Goal: Information Seeking & Learning: Learn about a topic

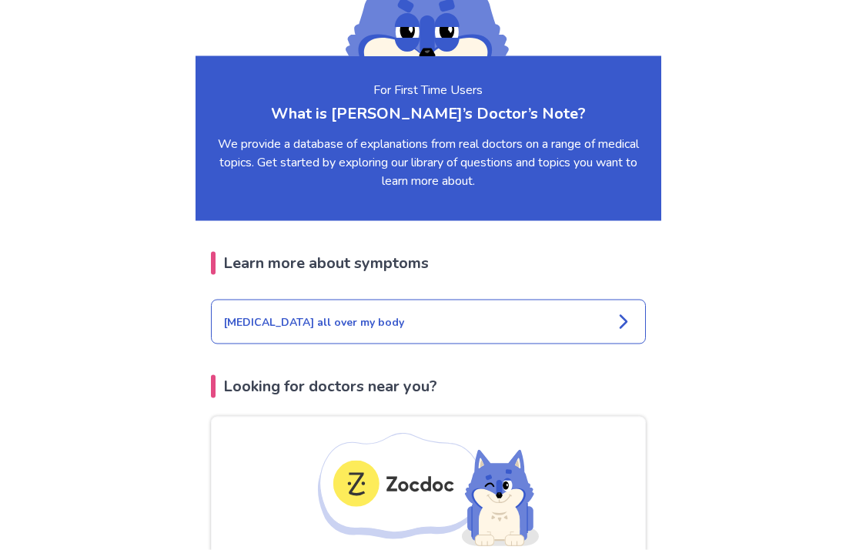
scroll to position [1571, 0]
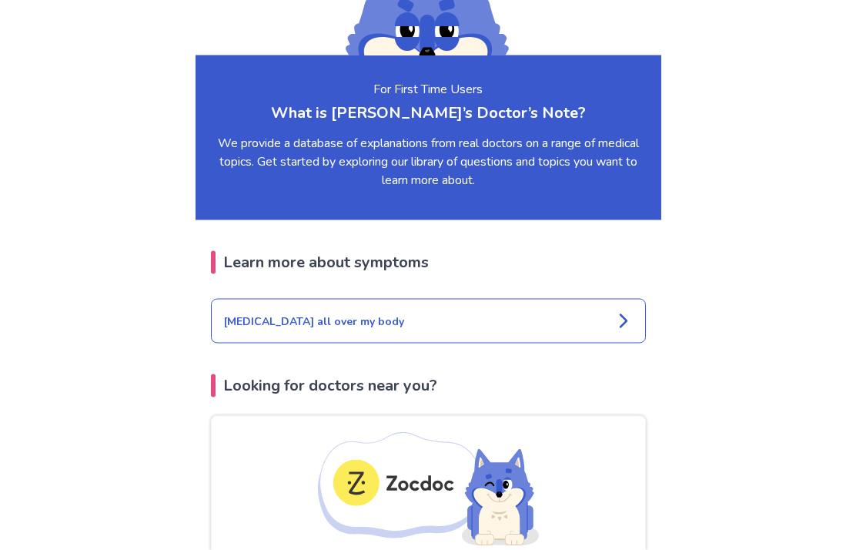
click at [607, 323] on div "[MEDICAL_DATA] all over my body" at bounding box center [428, 321] width 435 height 45
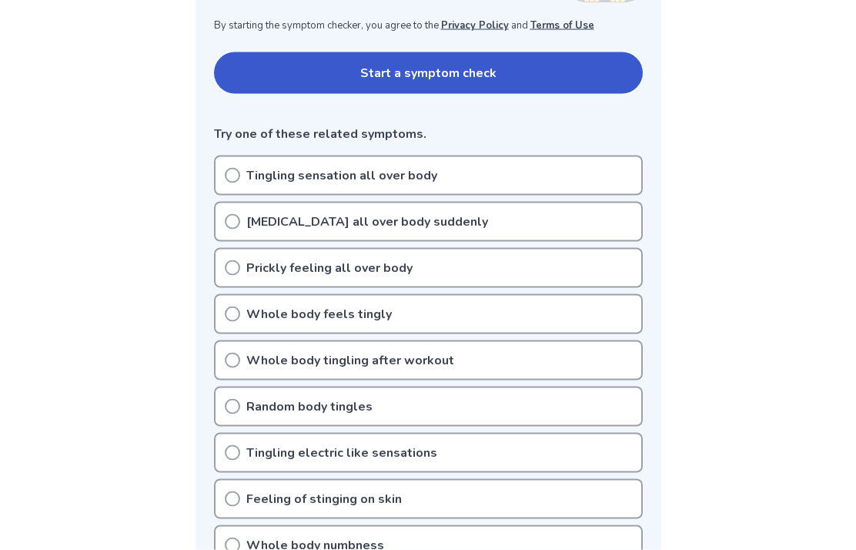
scroll to position [306, 0]
click at [226, 499] on circle at bounding box center [233, 499] width 14 height 14
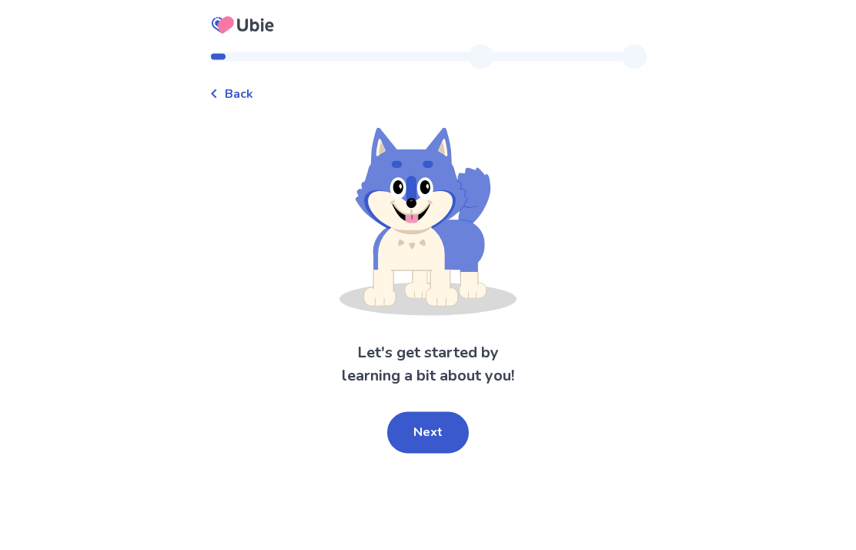
scroll to position [62, 0]
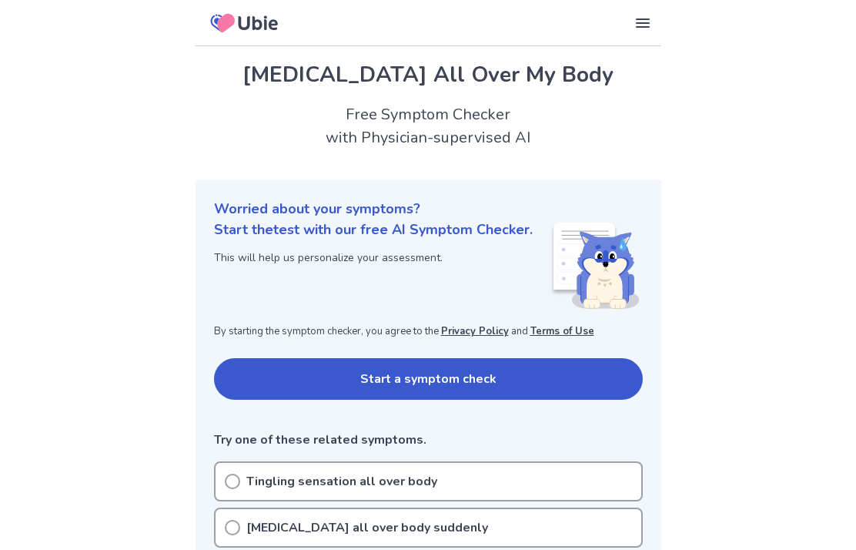
scroll to position [1634, 0]
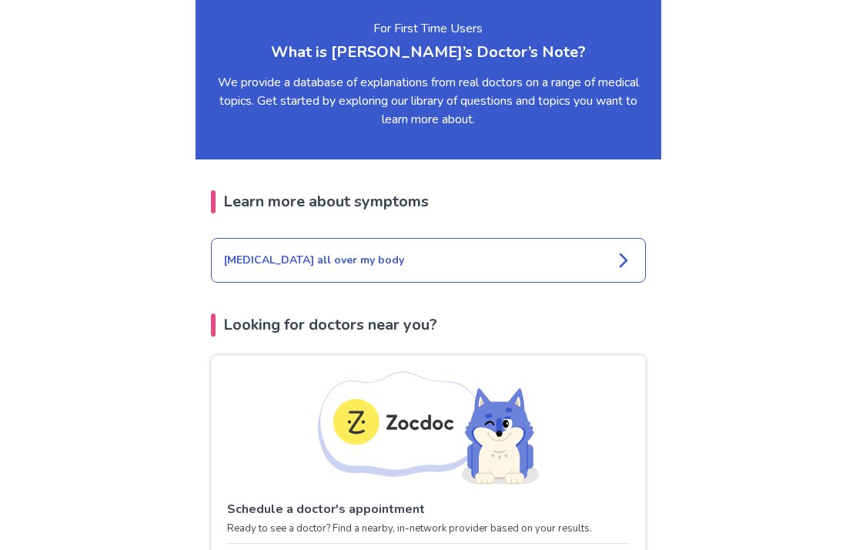
click at [620, 264] on icon at bounding box center [623, 260] width 18 height 18
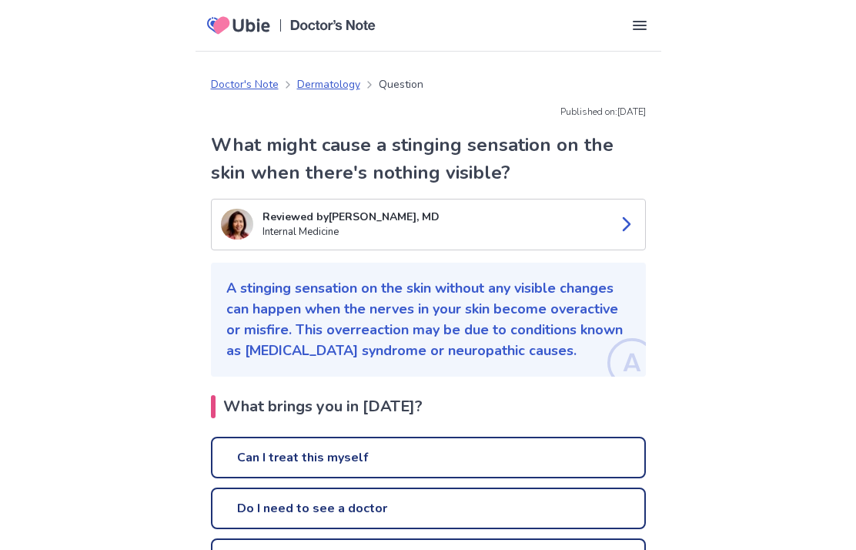
scroll to position [1634, 0]
